Goal: Information Seeking & Learning: Learn about a topic

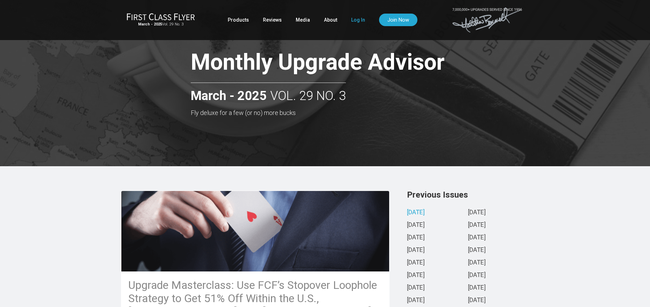
click at [359, 20] on link "Log In" at bounding box center [358, 20] width 14 height 13
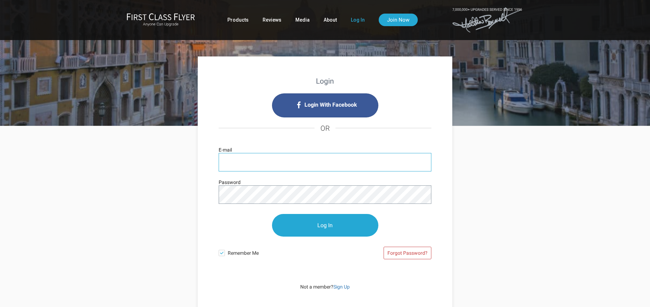
type input "[EMAIL_ADDRESS][DOMAIN_NAME]"
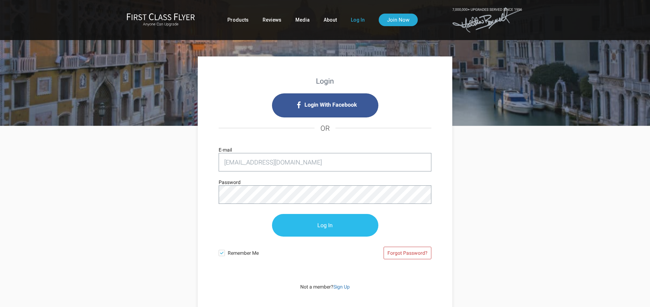
click at [326, 226] on input "Log In" at bounding box center [325, 225] width 106 height 23
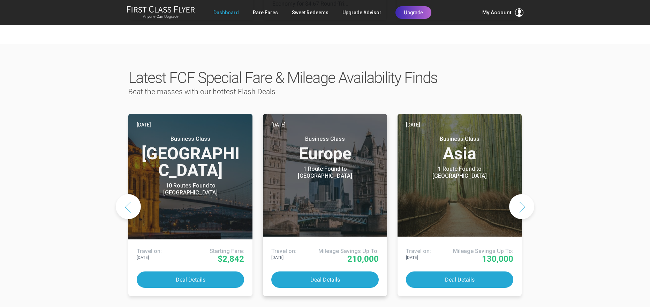
scroll to position [343, 0]
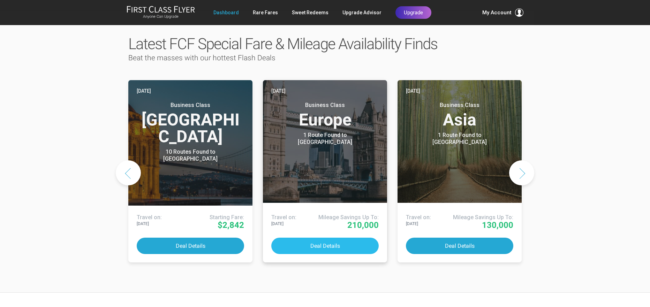
click at [322, 238] on button "Deal Details" at bounding box center [324, 246] width 107 height 16
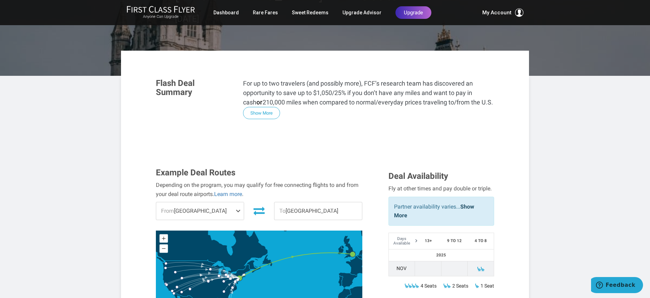
scroll to position [88, 0]
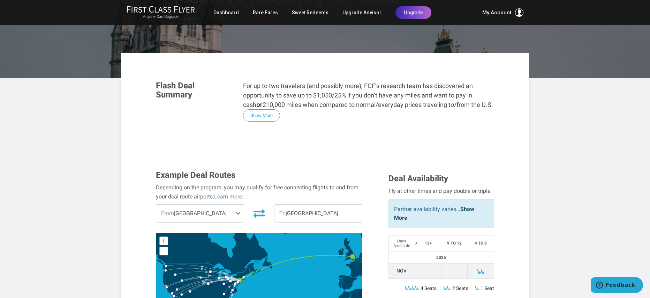
click at [237, 204] on span at bounding box center [239, 212] width 8 height 17
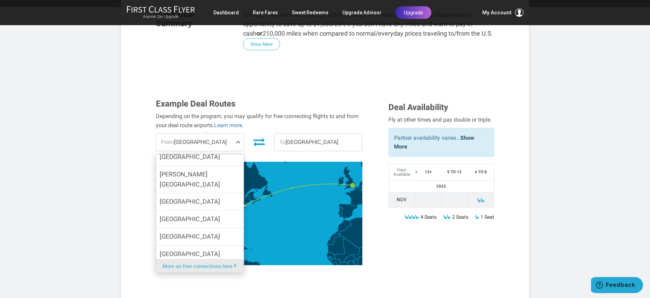
scroll to position [158, 0]
click at [0, 0] on input "[US_STATE][GEOGRAPHIC_DATA]" at bounding box center [0, 0] width 0 height 0
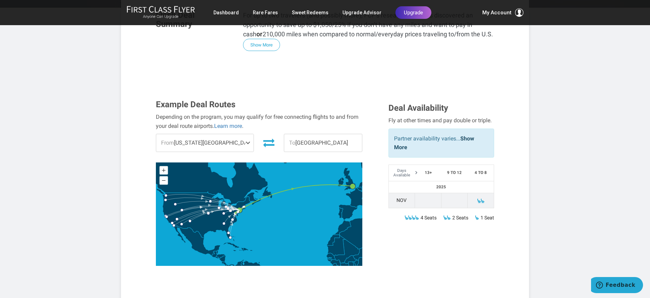
click at [389, 227] on div "Example Deal Routes Depending on the program, you may qualify for free connecti…" at bounding box center [325, 188] width 349 height 176
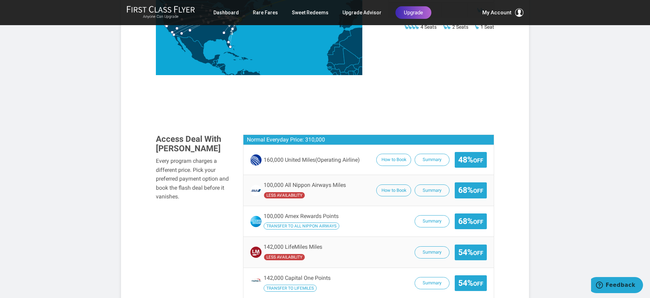
scroll to position [349, 0]
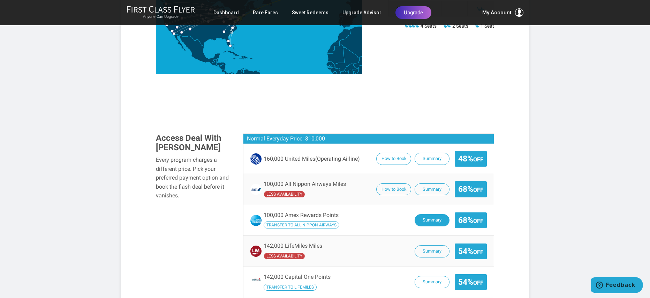
click at [439, 214] on button "Summary" at bounding box center [432, 220] width 35 height 12
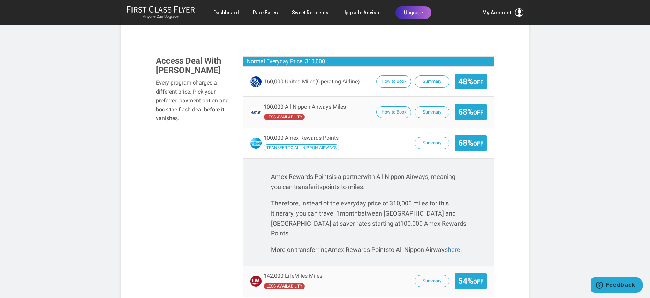
scroll to position [429, 0]
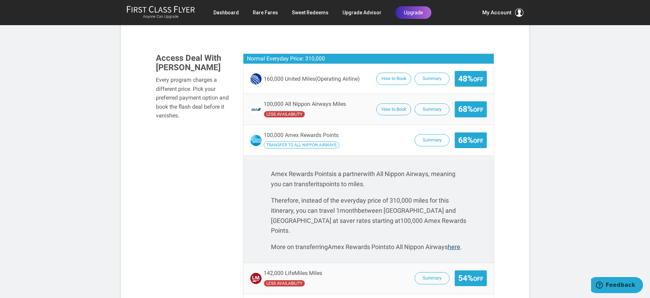
click at [448, 243] on link "here" at bounding box center [454, 246] width 13 height 7
